Goal: Check status: Check status

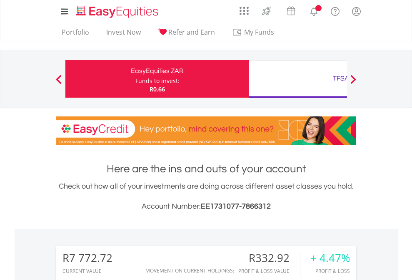
scroll to position [80, 131]
click at [136, 79] on div "Funds to invest:" at bounding box center [158, 81] width 44 height 8
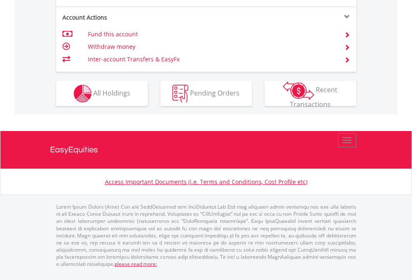
scroll to position [799, 0]
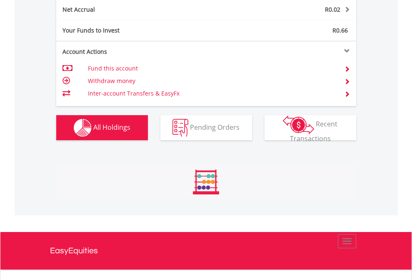
scroll to position [80, 131]
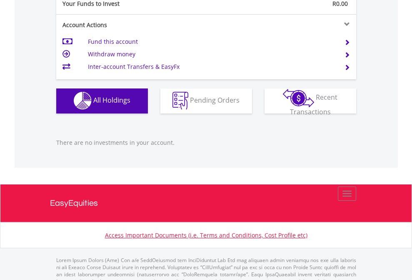
scroll to position [826, 0]
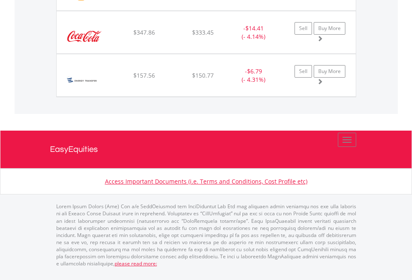
scroll to position [80, 131]
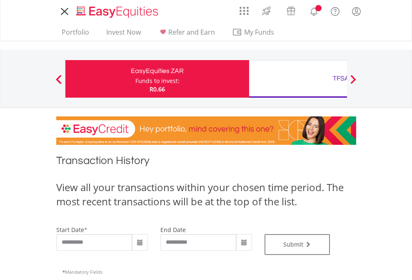
type input "**********"
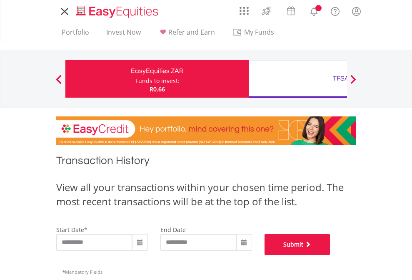
click at [331, 255] on button "Submit" at bounding box center [298, 244] width 66 height 21
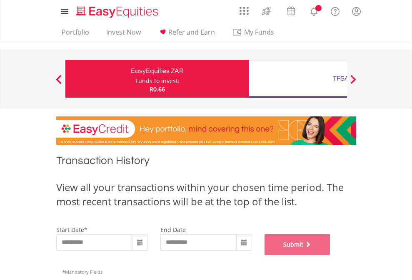
scroll to position [338, 0]
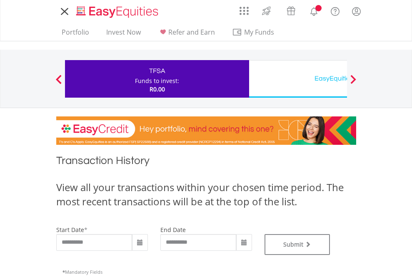
type input "**********"
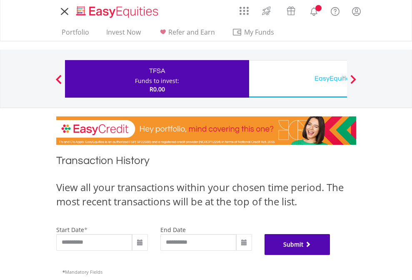
click at [331, 255] on button "Submit" at bounding box center [298, 244] width 66 height 21
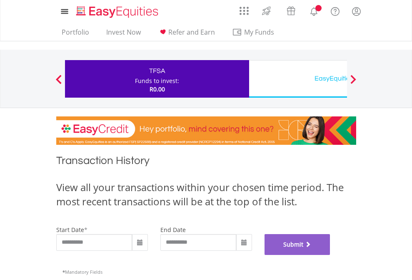
scroll to position [338, 0]
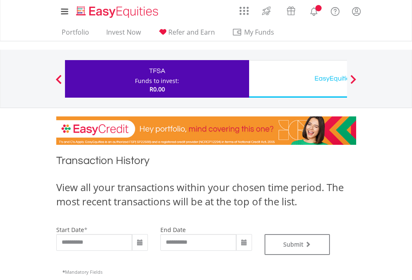
click at [298, 79] on div "EasyEquities USD" at bounding box center [341, 79] width 174 height 12
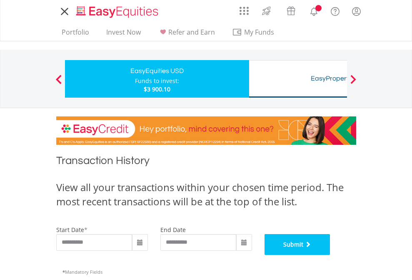
click at [331, 255] on button "Submit" at bounding box center [298, 244] width 66 height 21
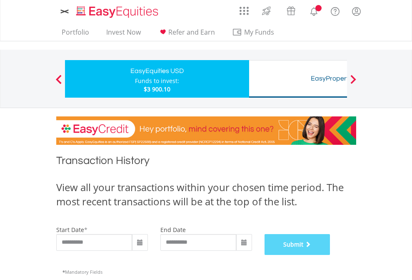
scroll to position [338, 0]
